Goal: Task Accomplishment & Management: Manage account settings

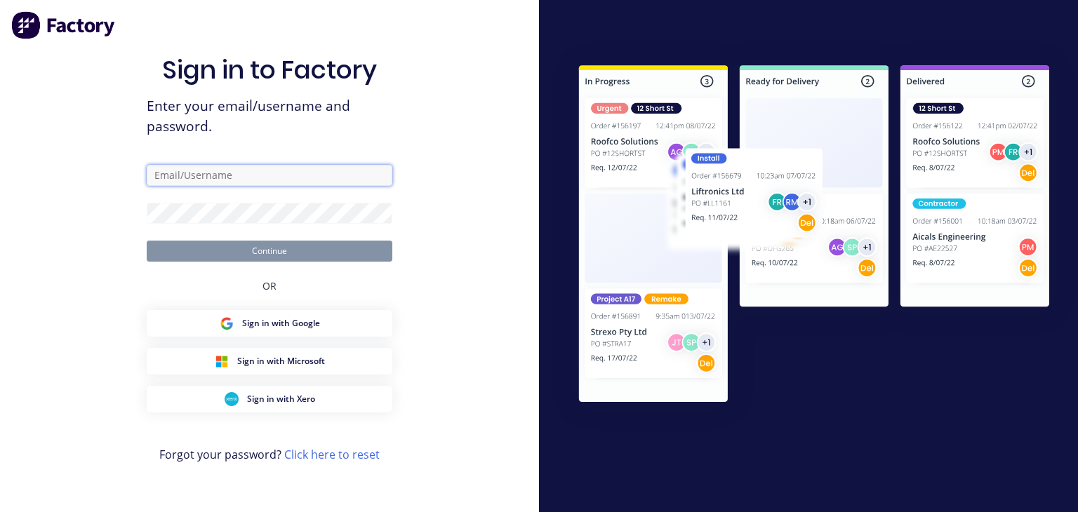
click at [193, 177] on input "text" at bounding box center [270, 175] width 246 height 21
type input "[EMAIL_ADDRESS][DOMAIN_NAME]"
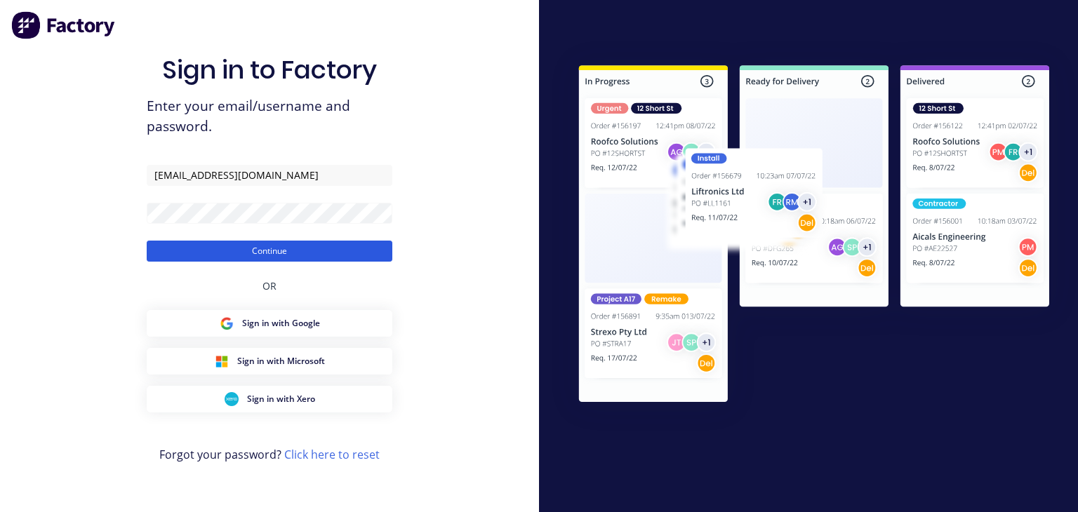
click at [267, 256] on button "Continue" at bounding box center [270, 251] width 246 height 21
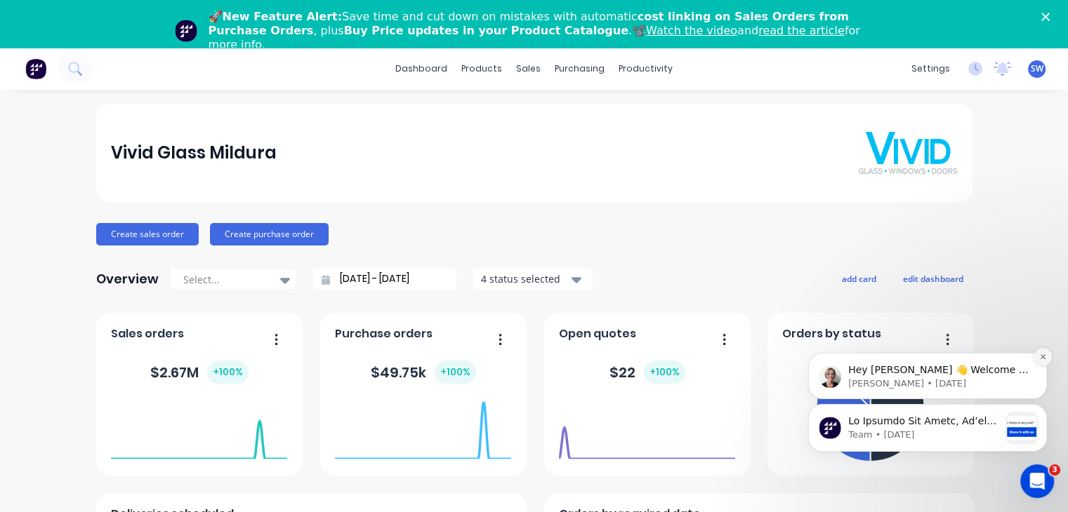
click at [1038, 361] on button "Dismiss notification" at bounding box center [1042, 357] width 18 height 18
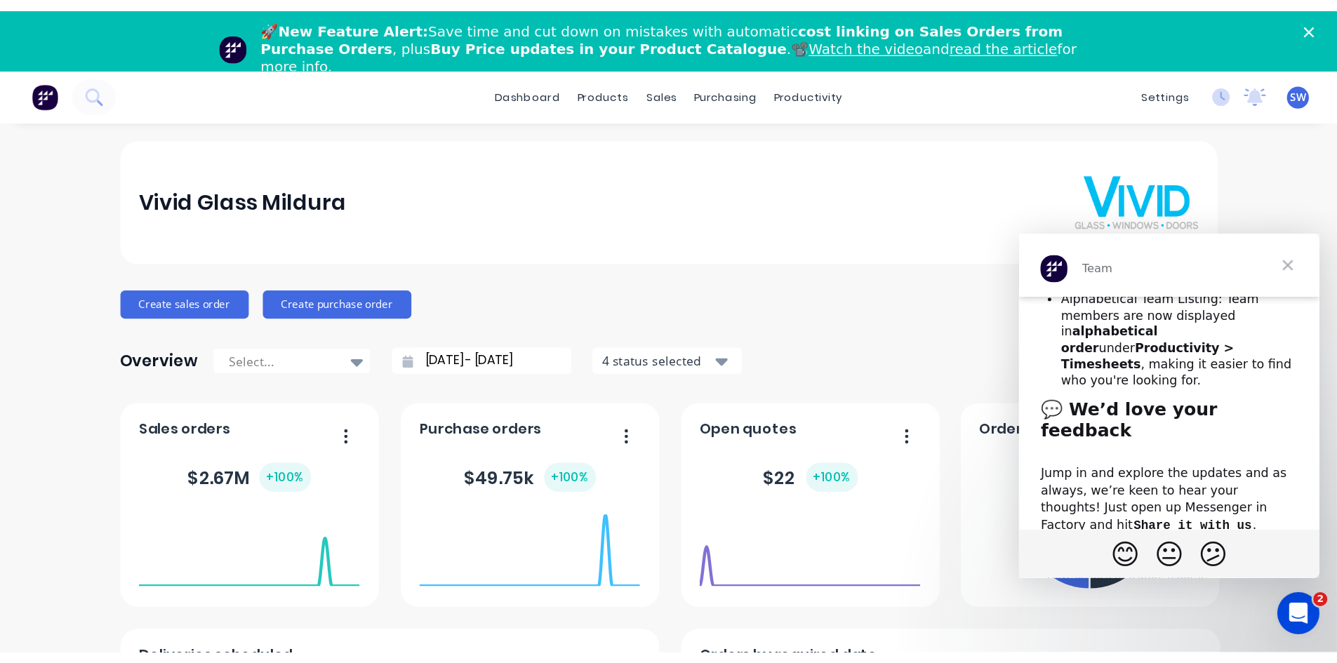
scroll to position [578, 0]
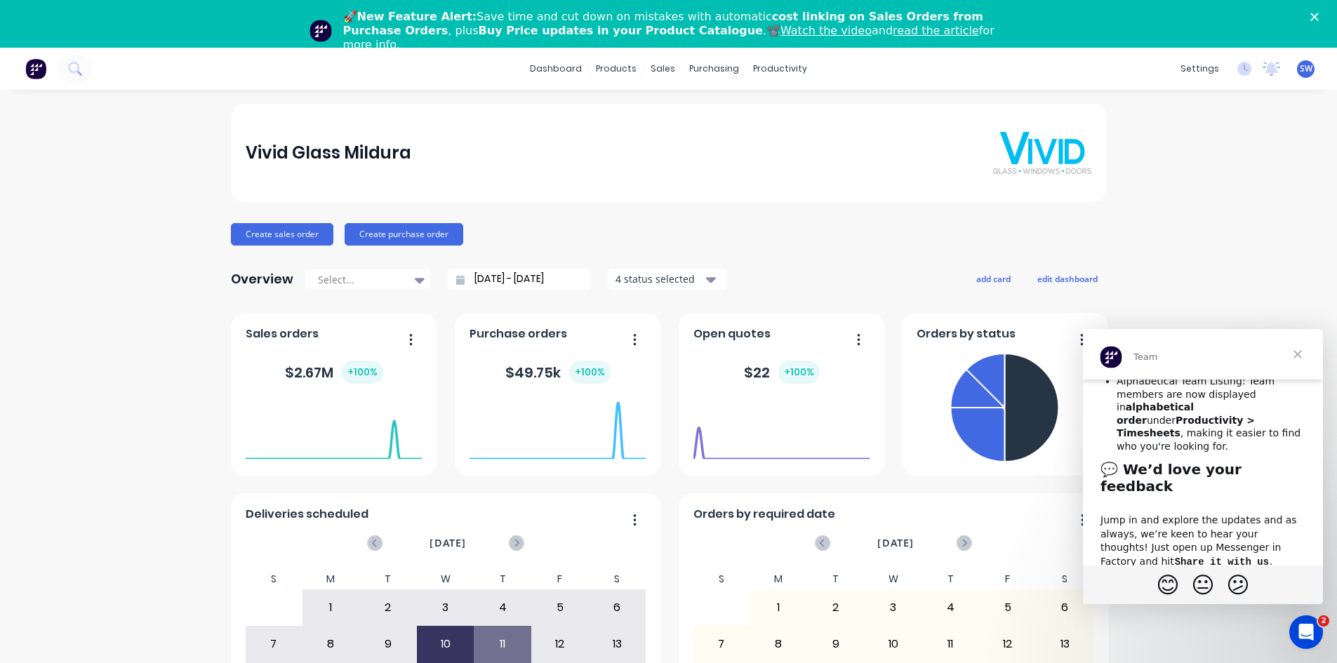
click at [1077, 354] on span "Close" at bounding box center [1297, 354] width 51 height 51
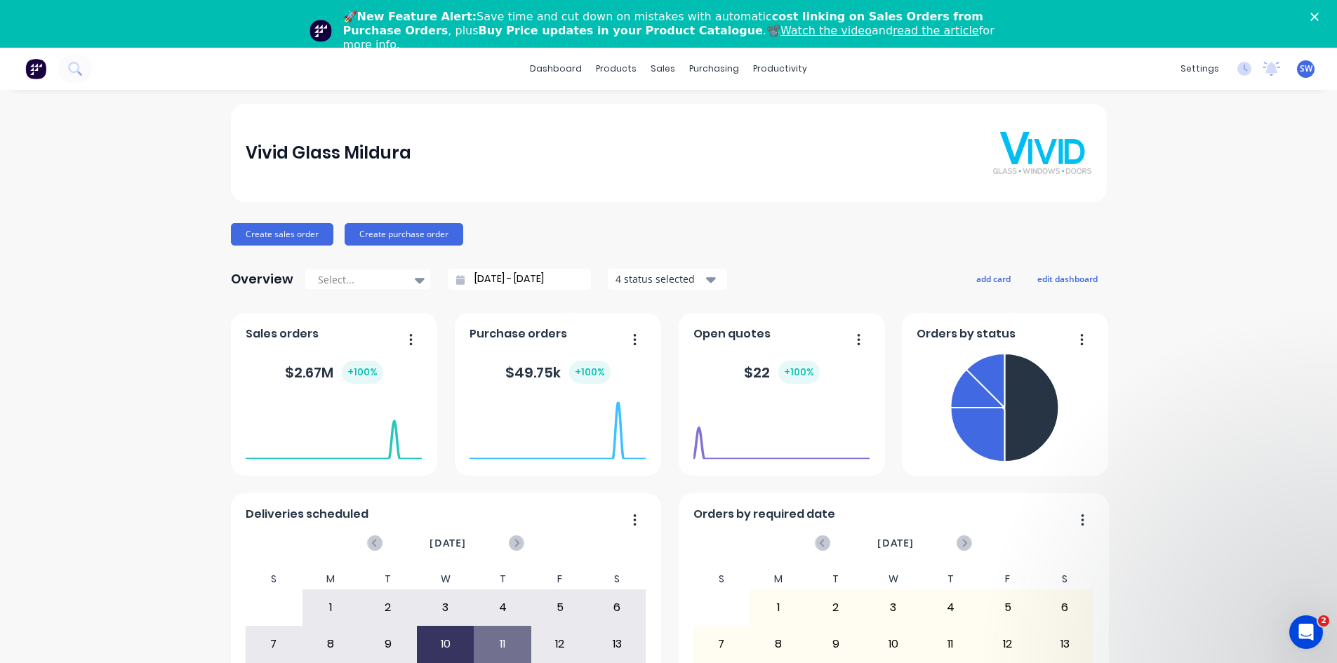
scroll to position [0, 0]
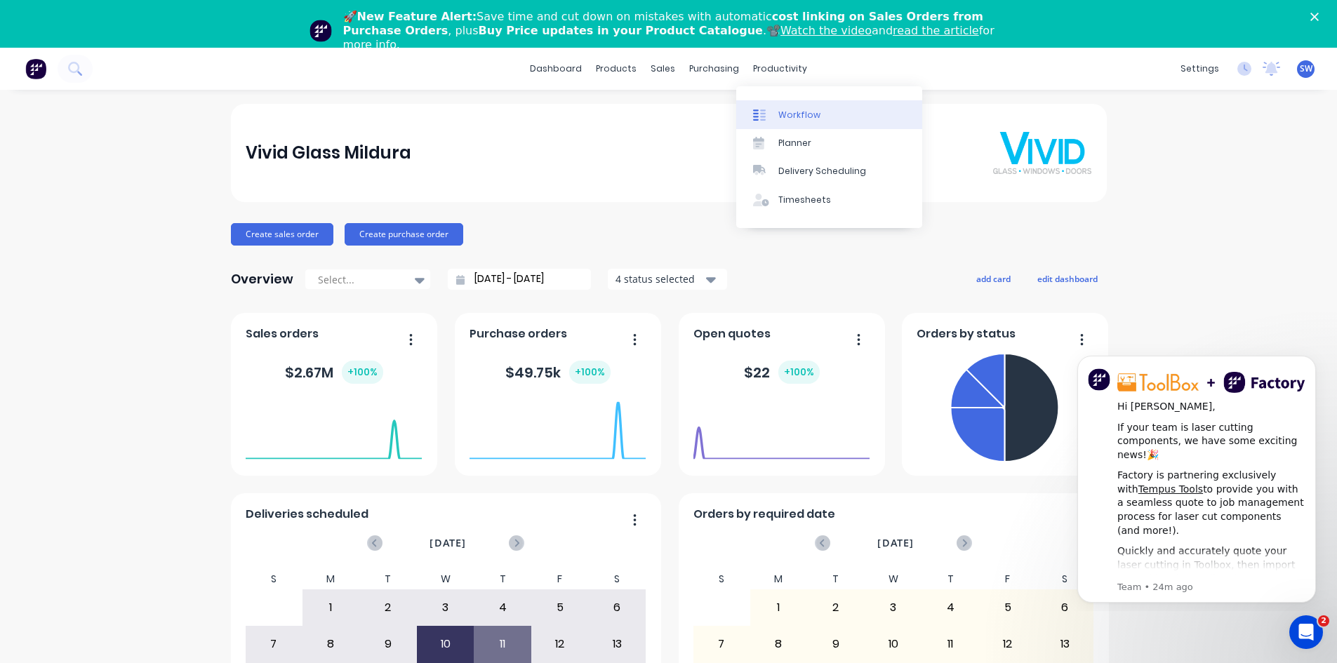
click at [783, 112] on div "Workflow" at bounding box center [799, 115] width 42 height 13
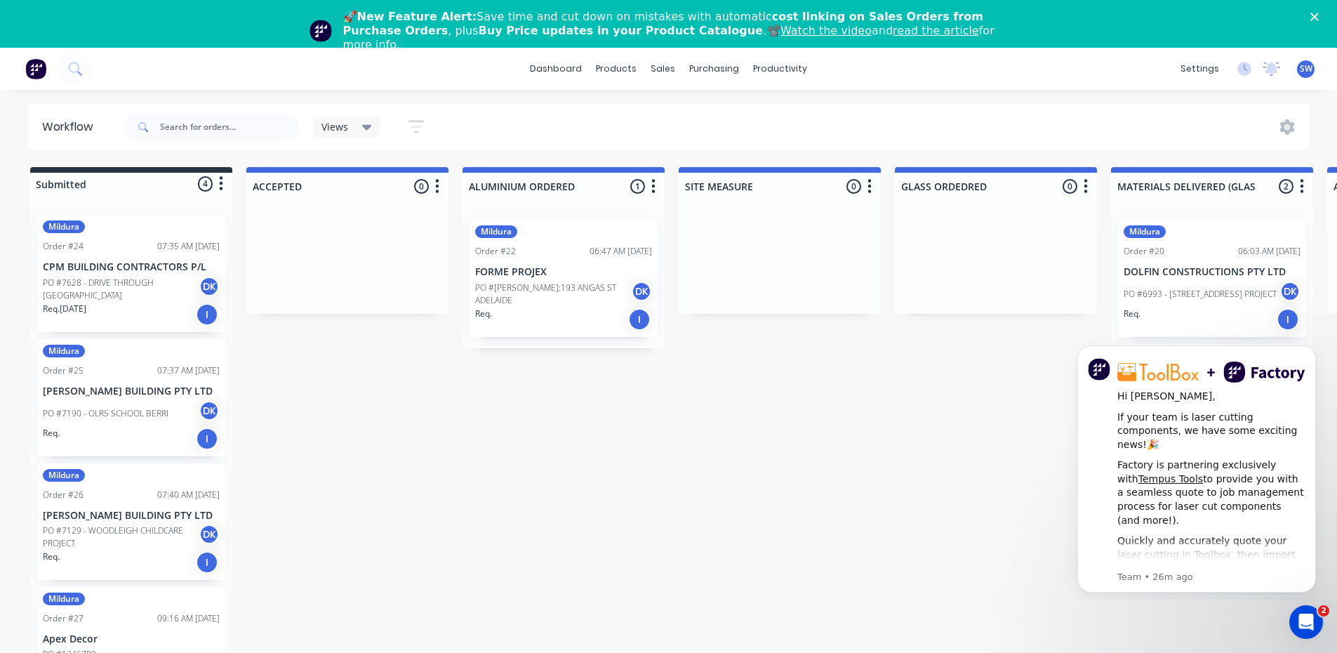
drag, startPoint x: 945, startPoint y: 272, endPoint x: 611, endPoint y: 140, distance: 358.5
drag, startPoint x: 611, startPoint y: 140, endPoint x: 415, endPoint y: 393, distance: 320.1
click at [713, 66] on div "purchasing" at bounding box center [714, 68] width 64 height 21
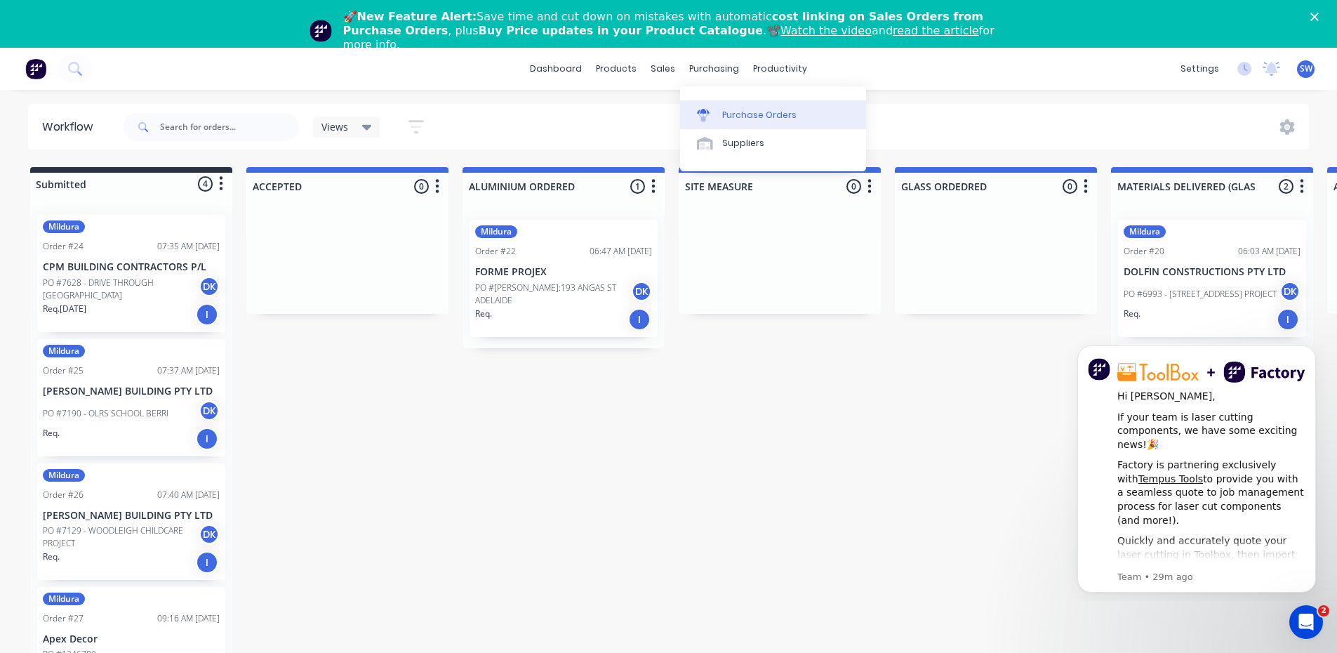
click at [742, 113] on div "Purchase Orders" at bounding box center [759, 115] width 74 height 13
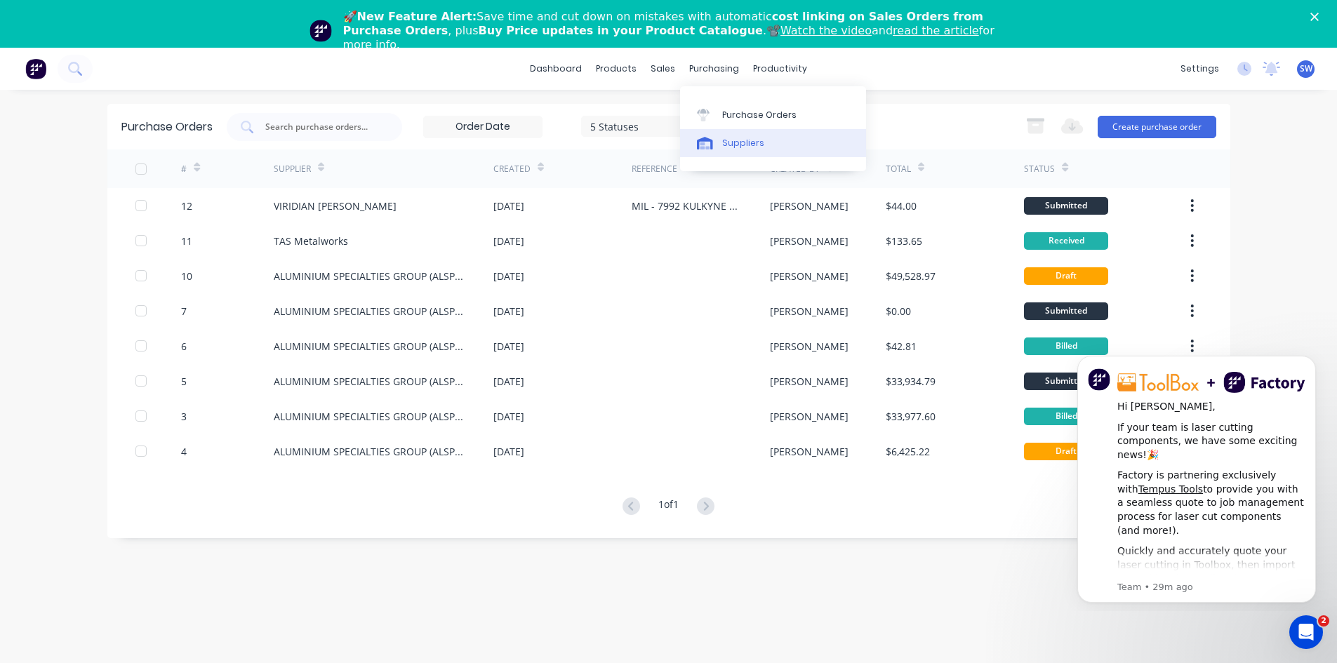
click at [728, 139] on div "Suppliers" at bounding box center [743, 143] width 42 height 13
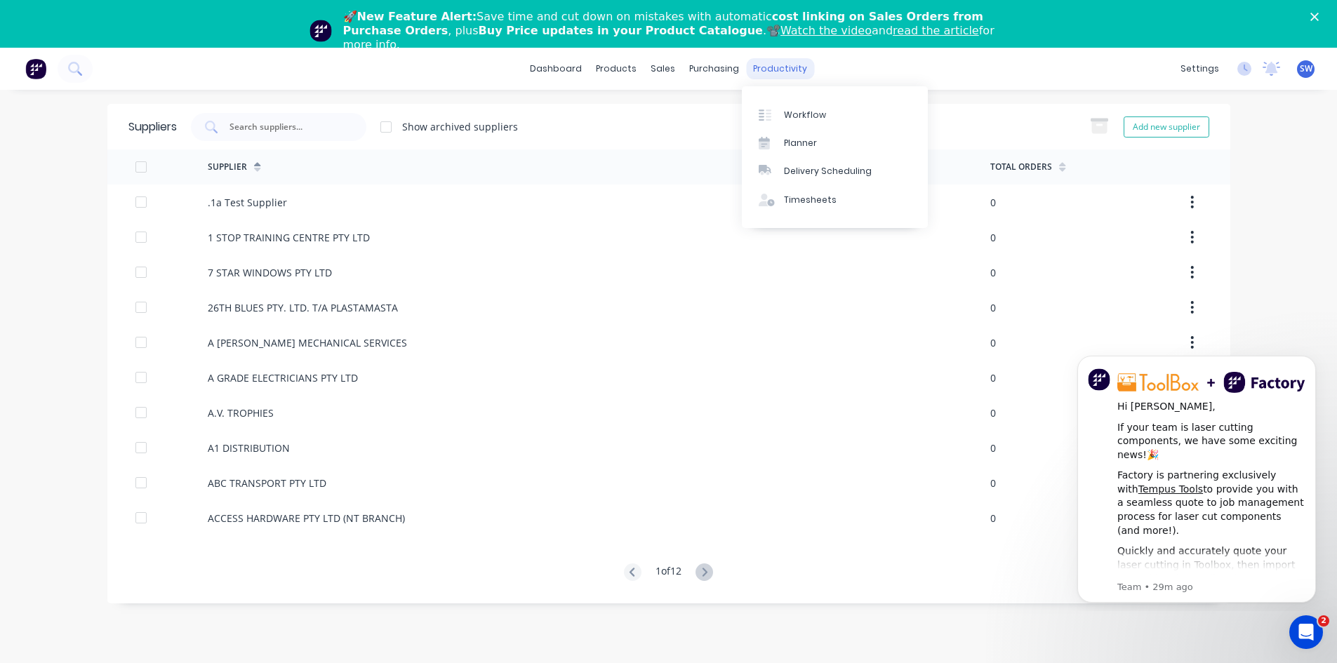
click at [777, 65] on div "productivity" at bounding box center [780, 68] width 68 height 21
click at [806, 172] on div "Delivery Scheduling" at bounding box center [828, 171] width 88 height 13
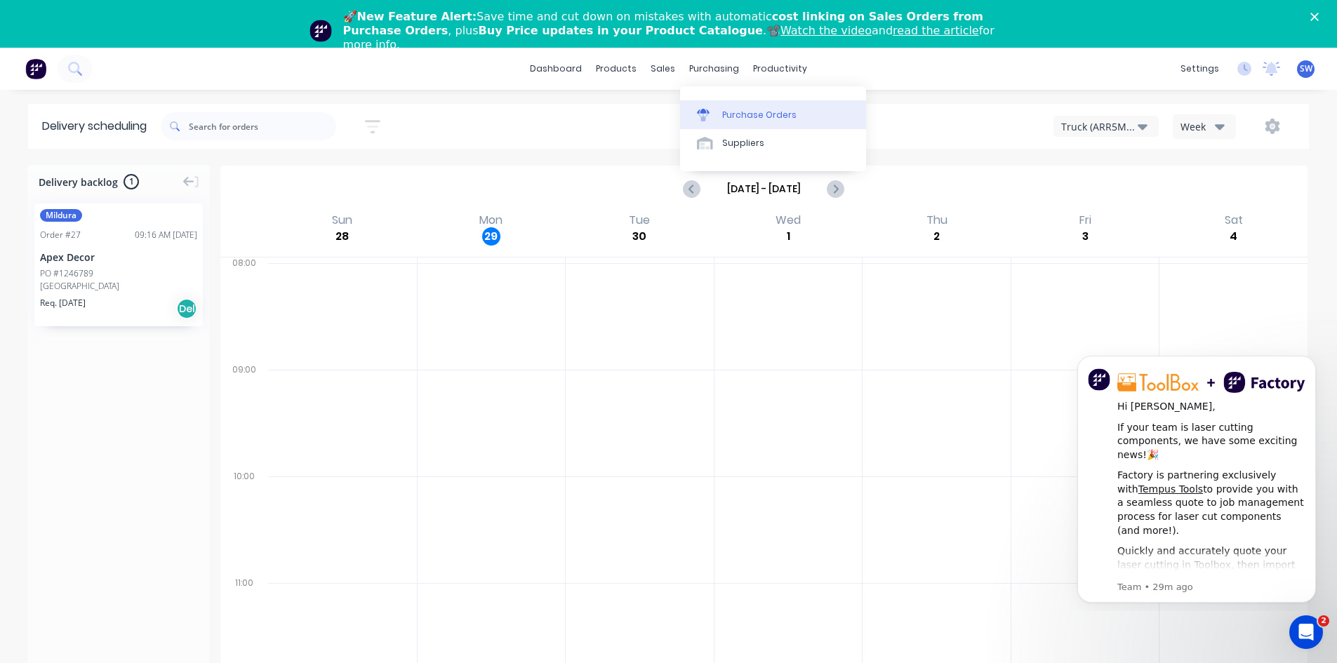
click at [735, 115] on div "Purchase Orders" at bounding box center [759, 115] width 74 height 13
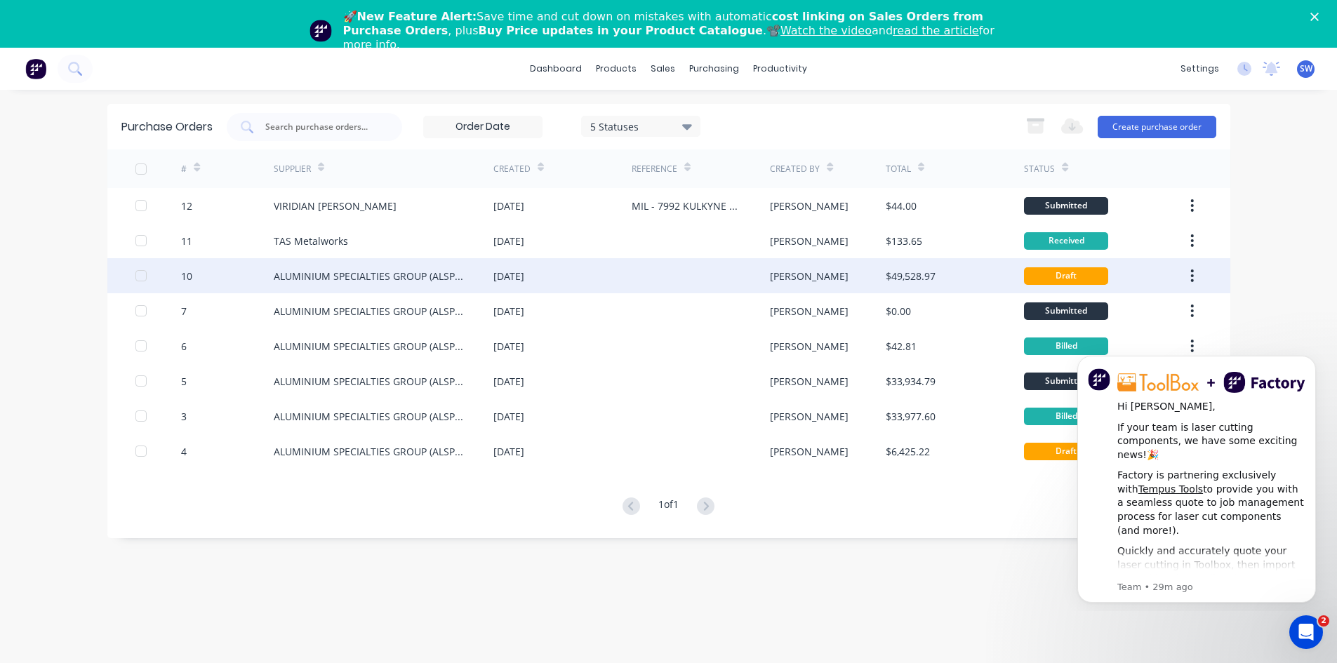
click at [1077, 278] on button "button" at bounding box center [1192, 275] width 33 height 25
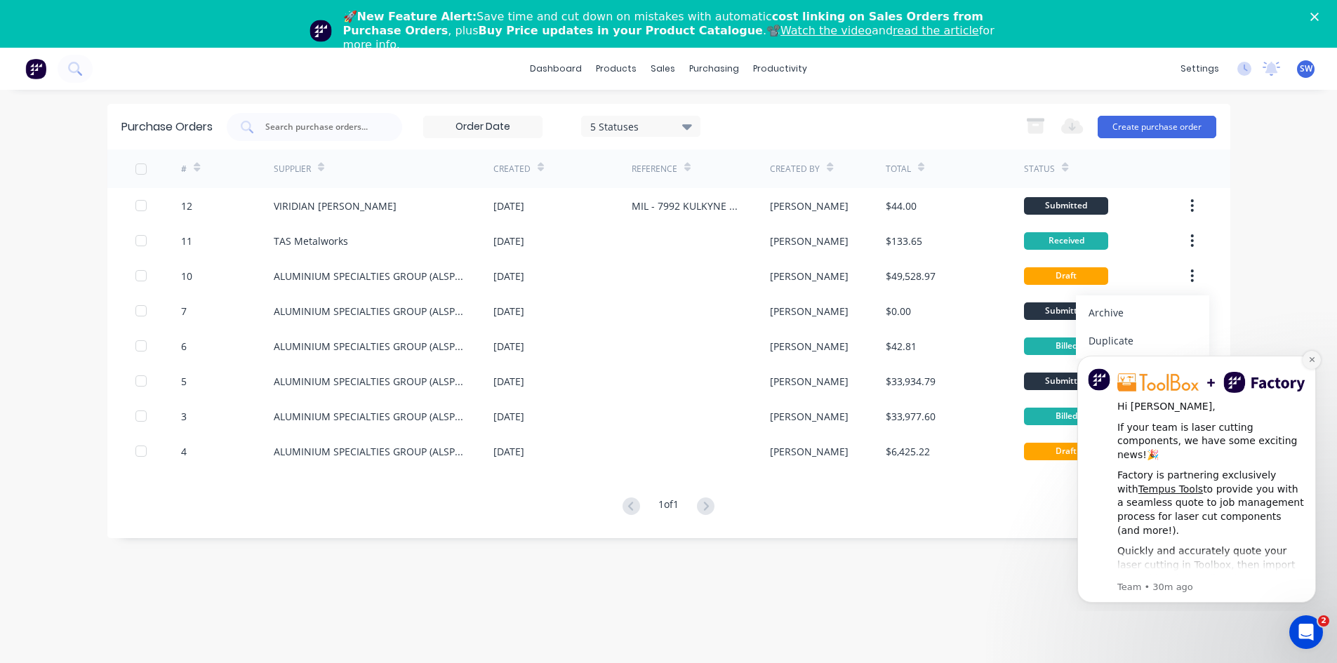
click at [1077, 362] on button "Dismiss notification" at bounding box center [1312, 360] width 18 height 18
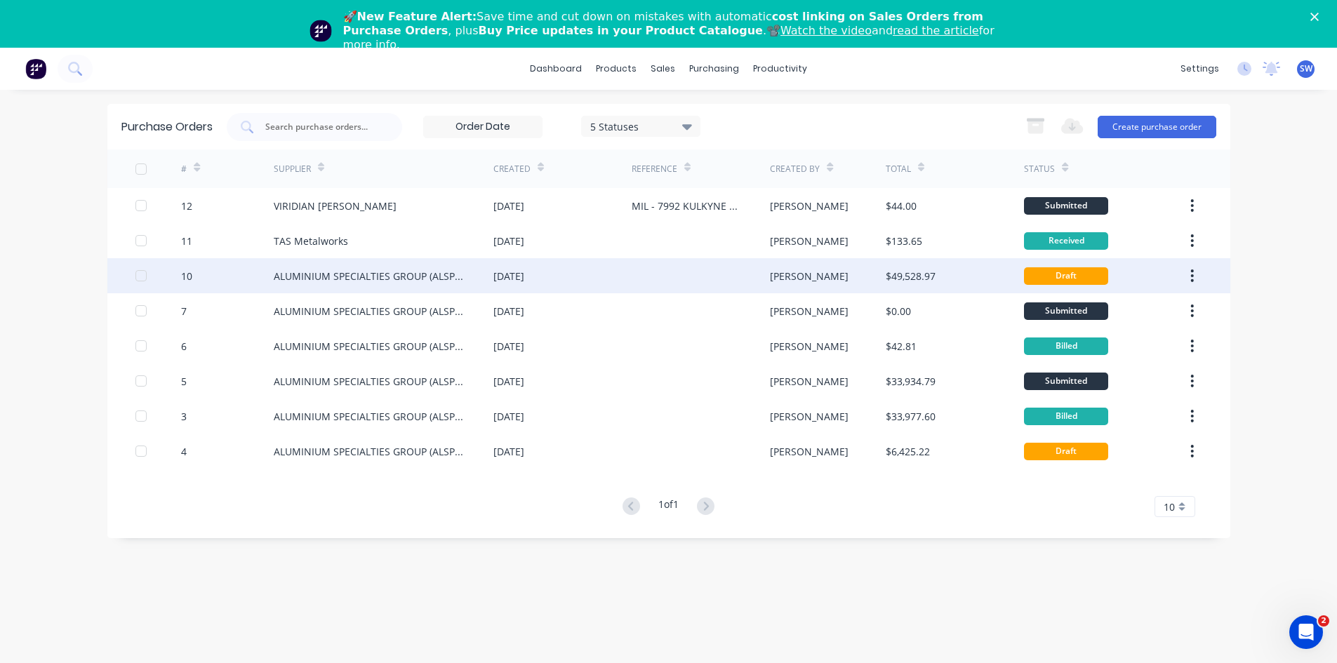
click at [343, 273] on div "ALUMINIUM SPECIALTIES GROUP (ALSPEC)" at bounding box center [370, 276] width 192 height 15
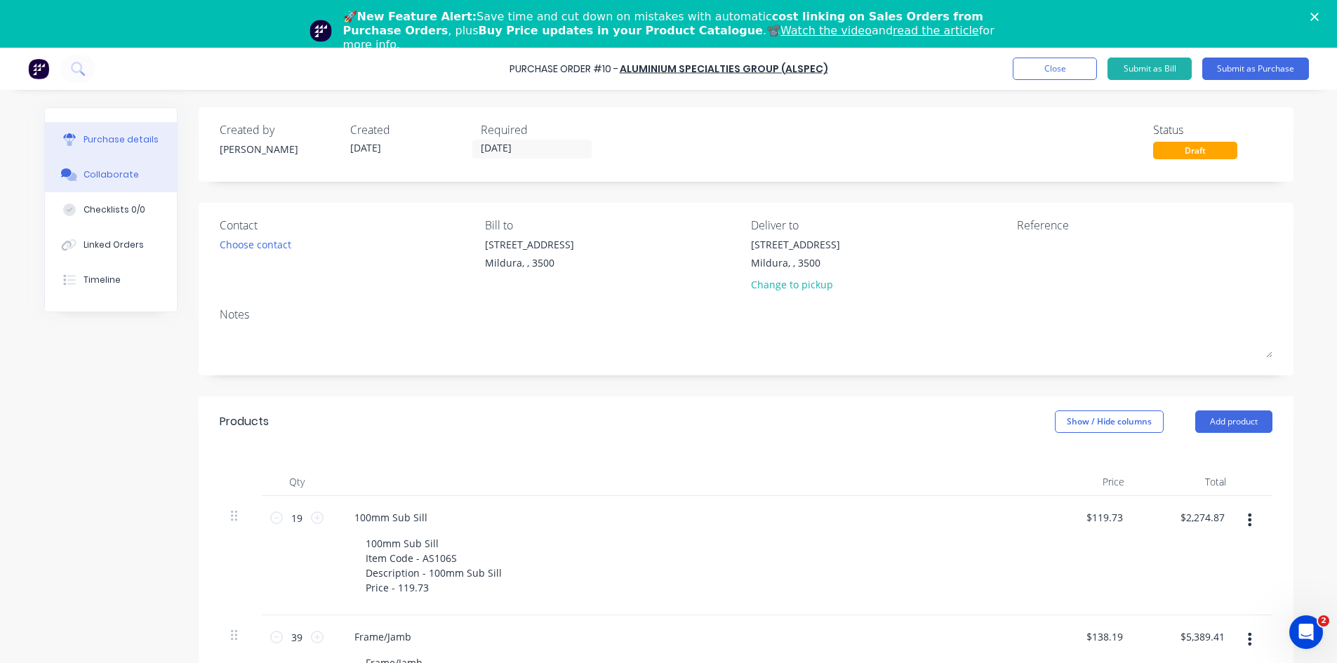
click at [102, 173] on div "Collaborate" at bounding box center [111, 174] width 55 height 13
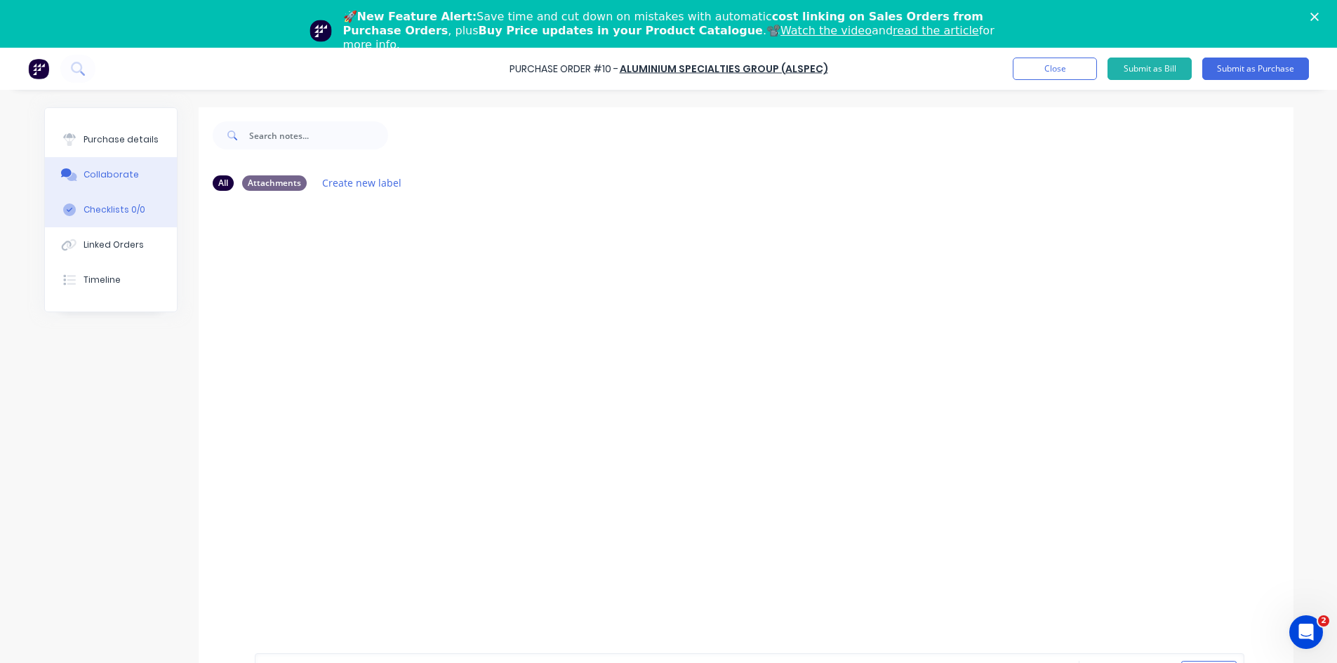
click at [121, 215] on div "Checklists 0/0" at bounding box center [115, 210] width 62 height 13
type textarea "x"
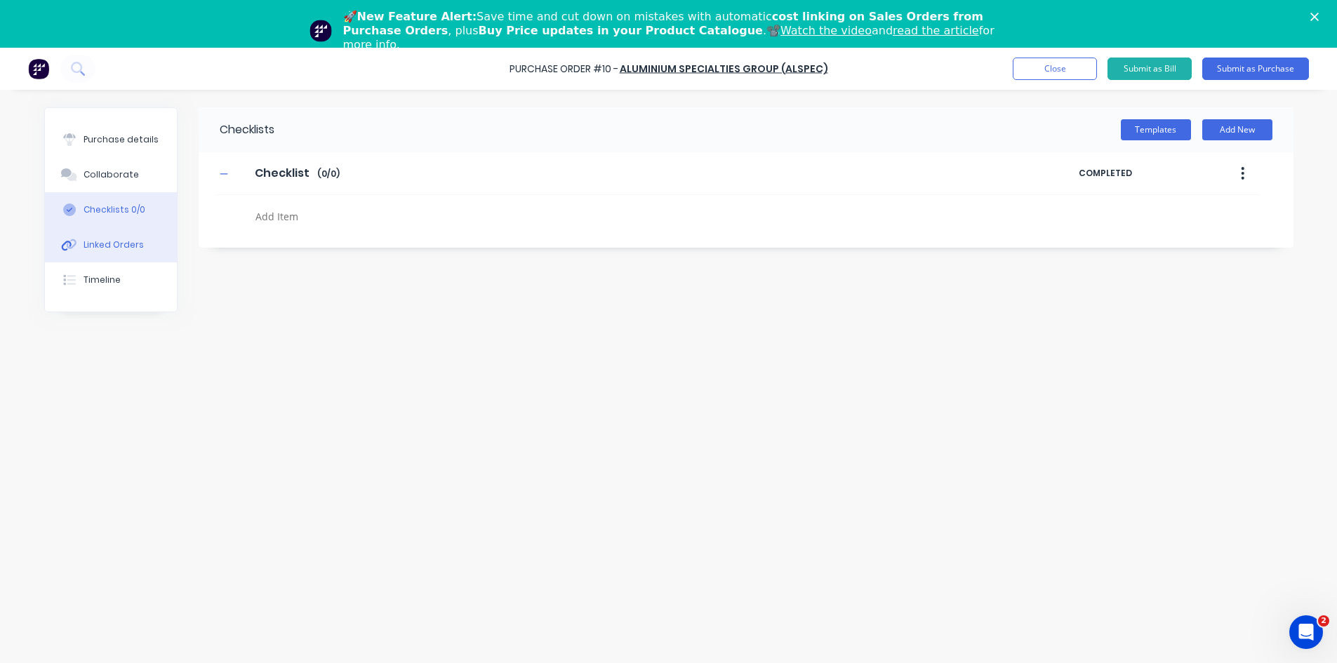
click at [128, 244] on div "Linked Orders" at bounding box center [114, 245] width 60 height 13
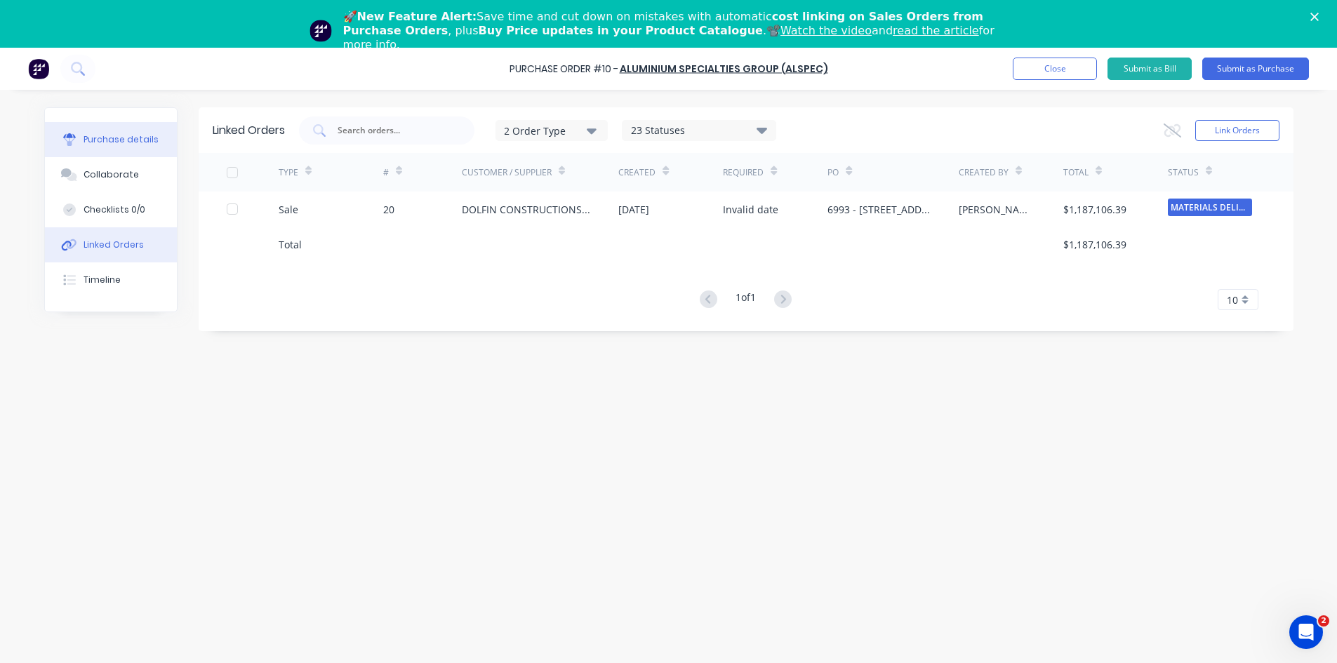
click at [138, 138] on div "Purchase details" at bounding box center [121, 139] width 75 height 13
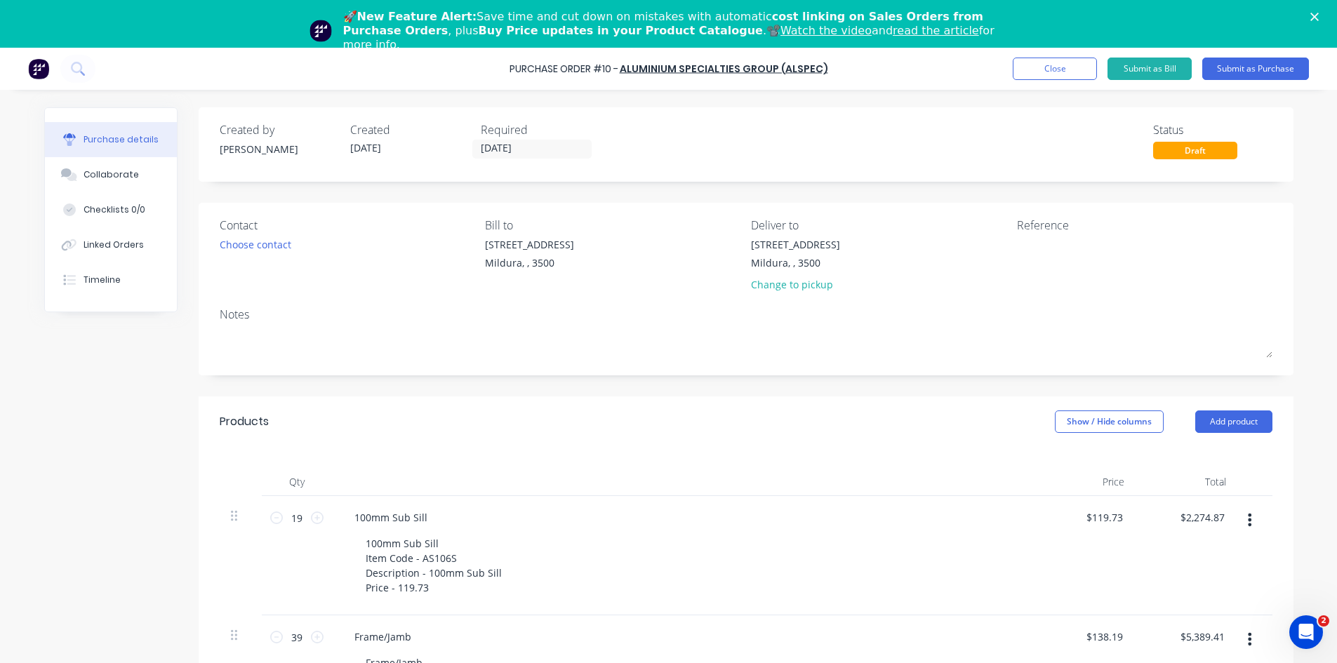
click at [40, 72] on img at bounding box center [38, 68] width 21 height 21
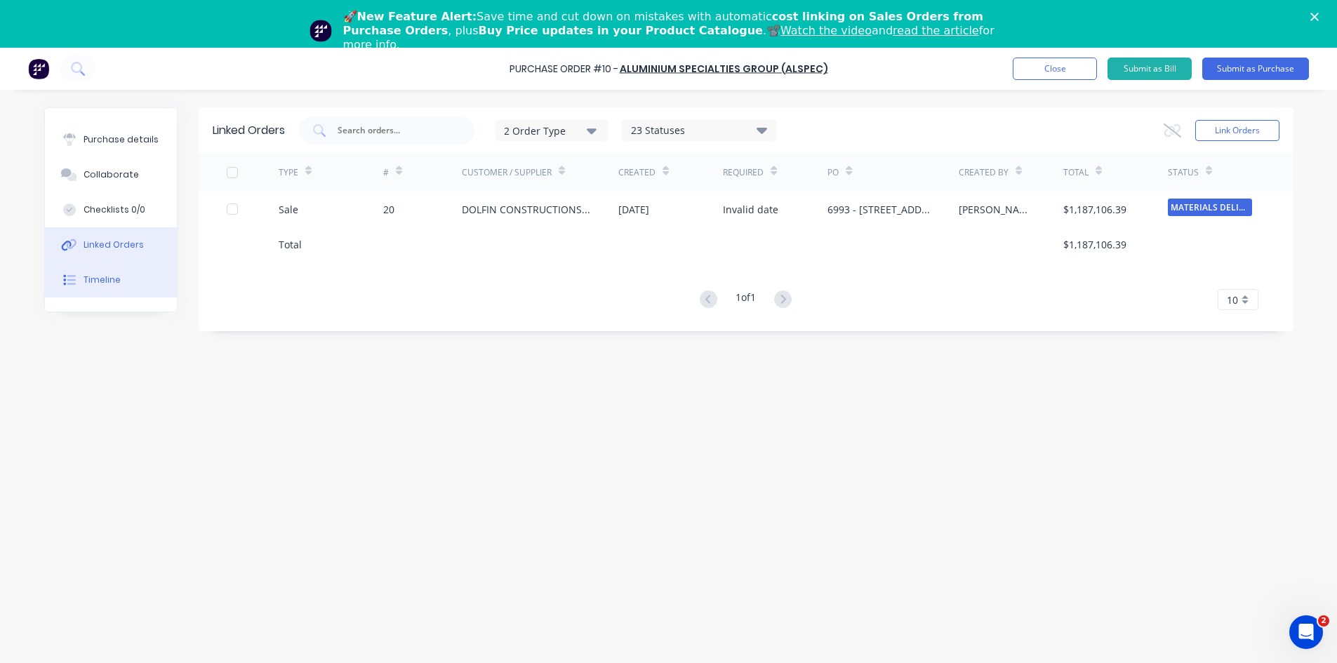
click at [109, 286] on div "Timeline" at bounding box center [102, 280] width 37 height 13
